Goal: Information Seeking & Learning: Learn about a topic

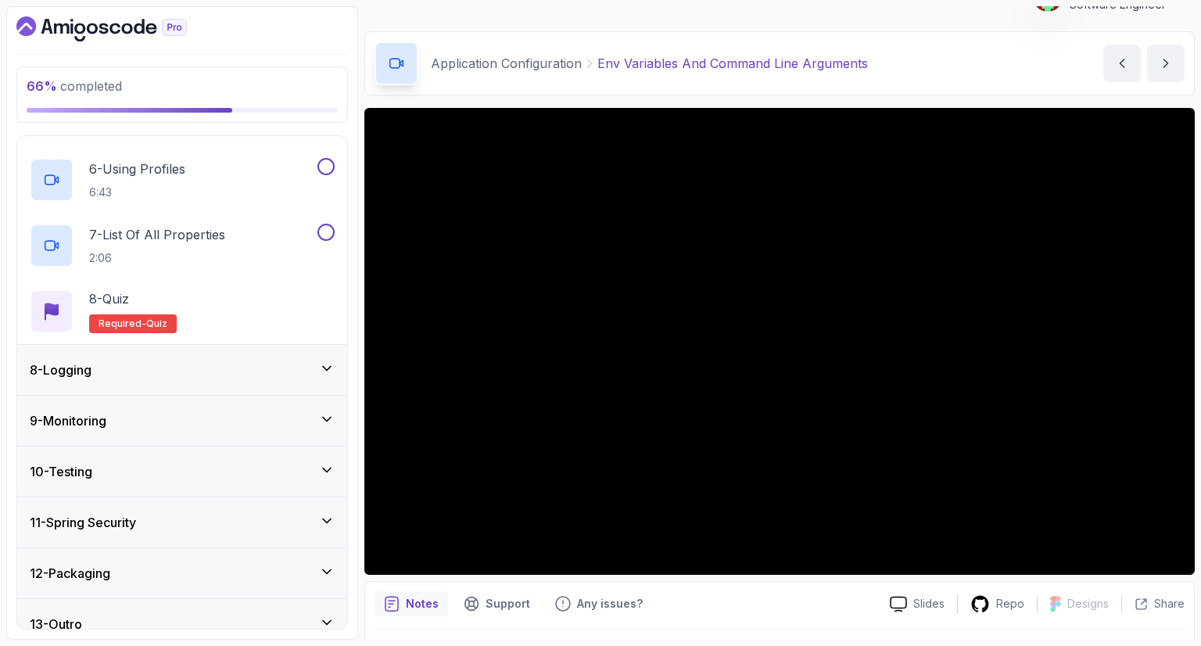
scroll to position [690, 0]
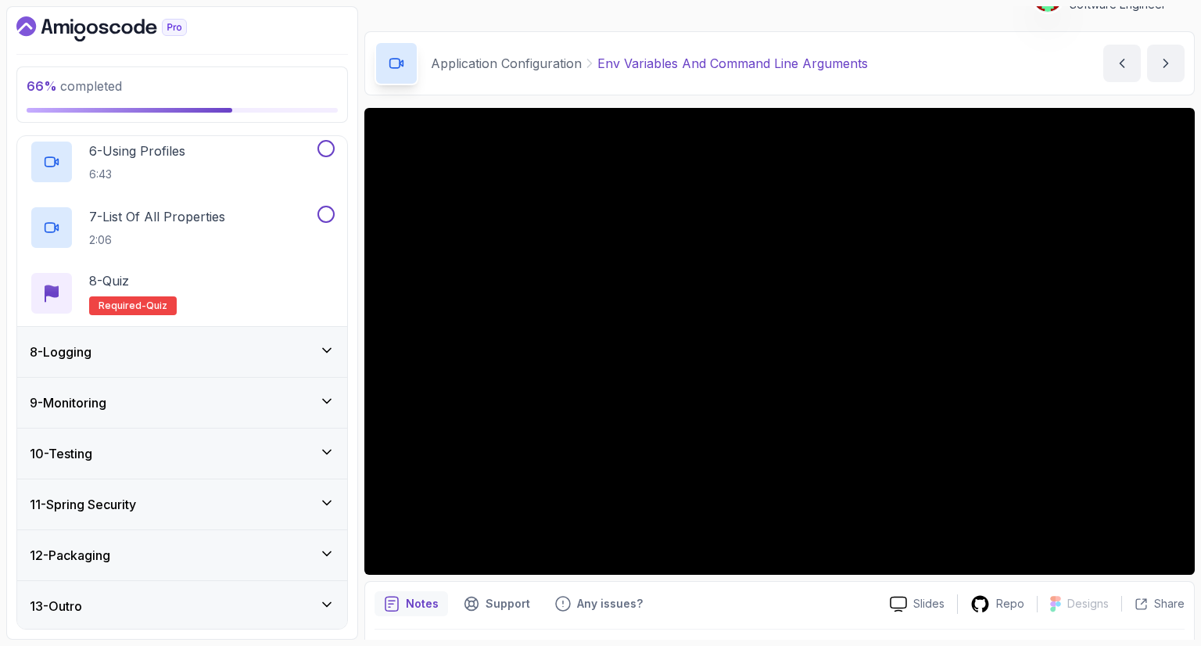
click at [110, 360] on div "8 - Logging" at bounding box center [182, 352] width 330 height 50
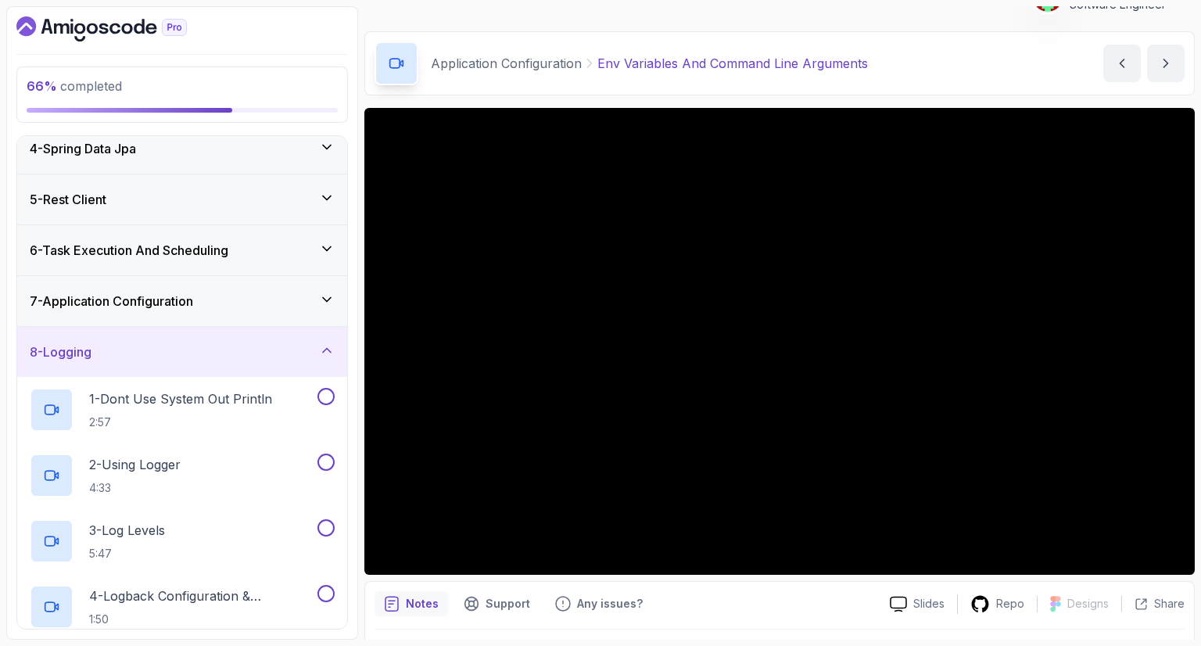
click at [110, 360] on div "8 - Logging" at bounding box center [182, 352] width 330 height 50
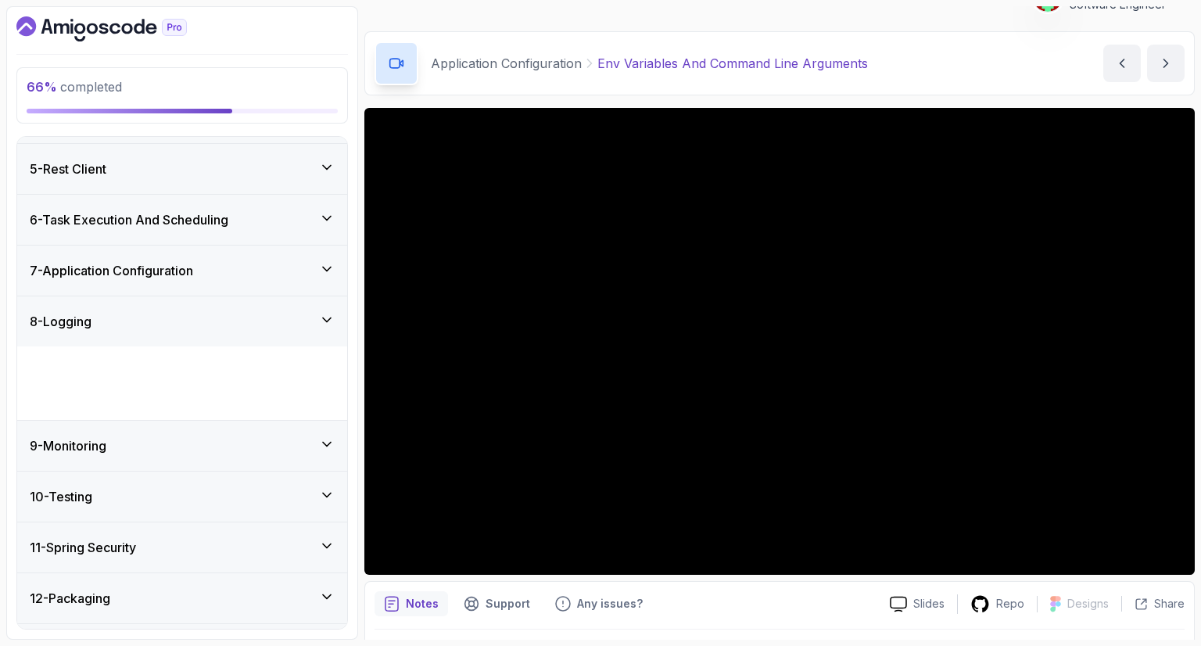
scroll to position [165, 0]
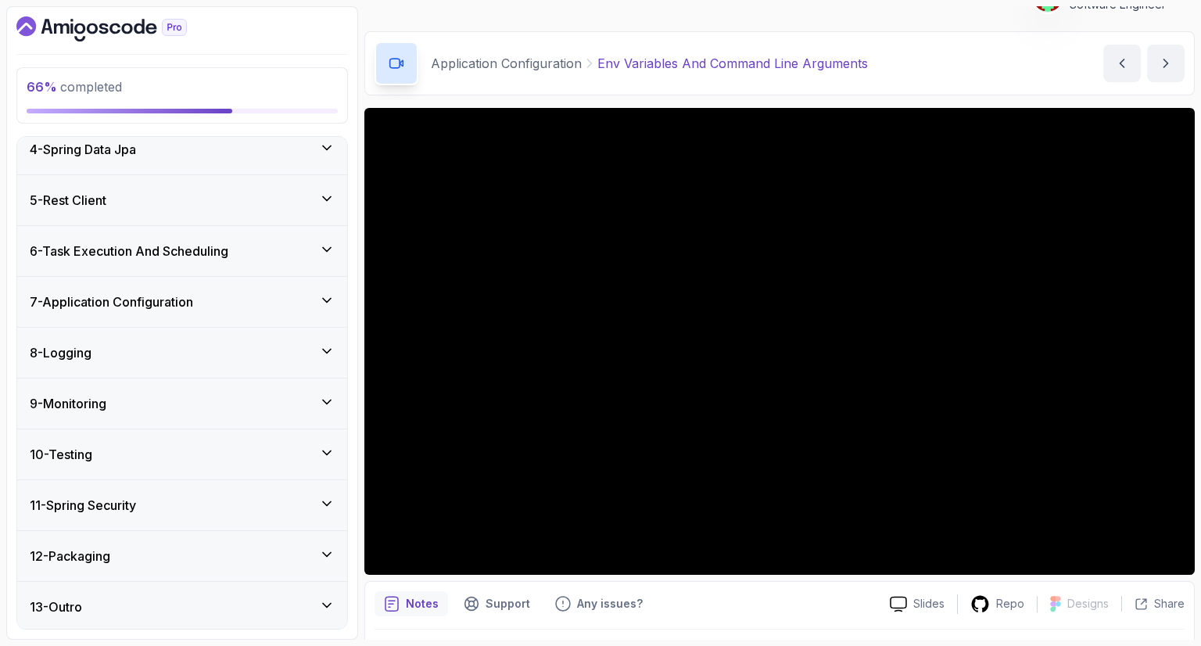
click at [110, 360] on div "8 - Logging" at bounding box center [182, 352] width 305 height 19
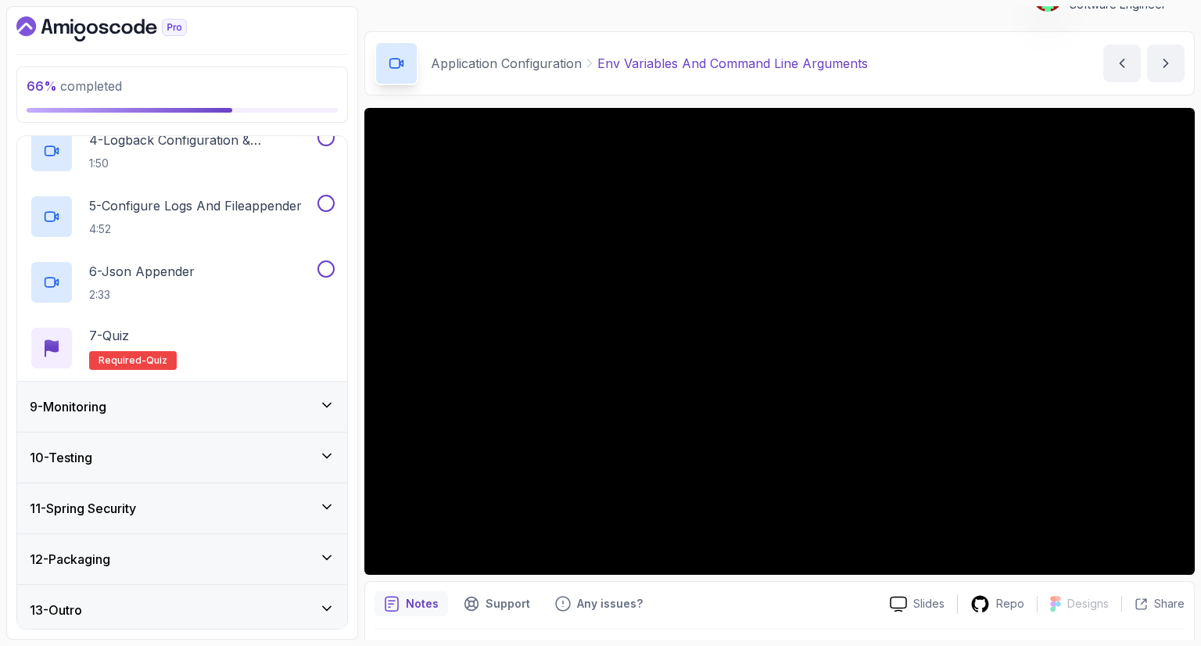
scroll to position [625, 0]
